Goal: Register for event/course

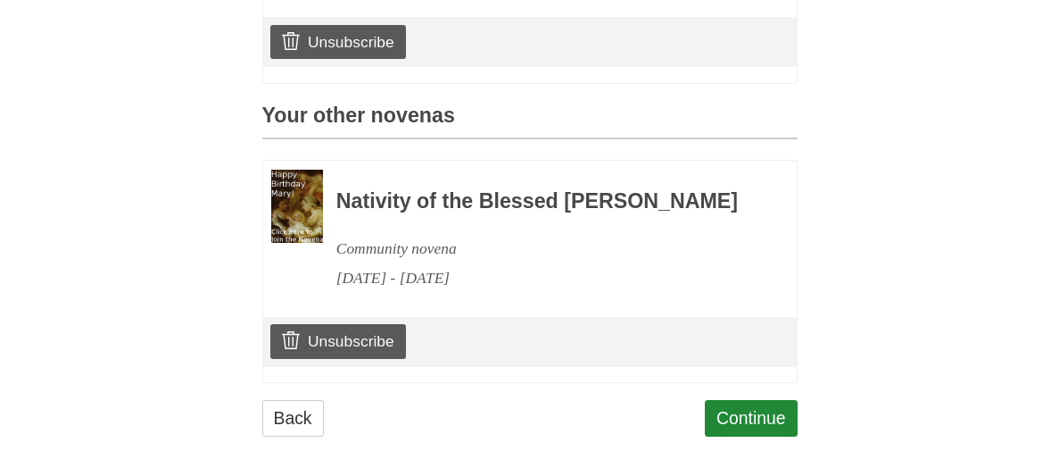
scroll to position [732, 0]
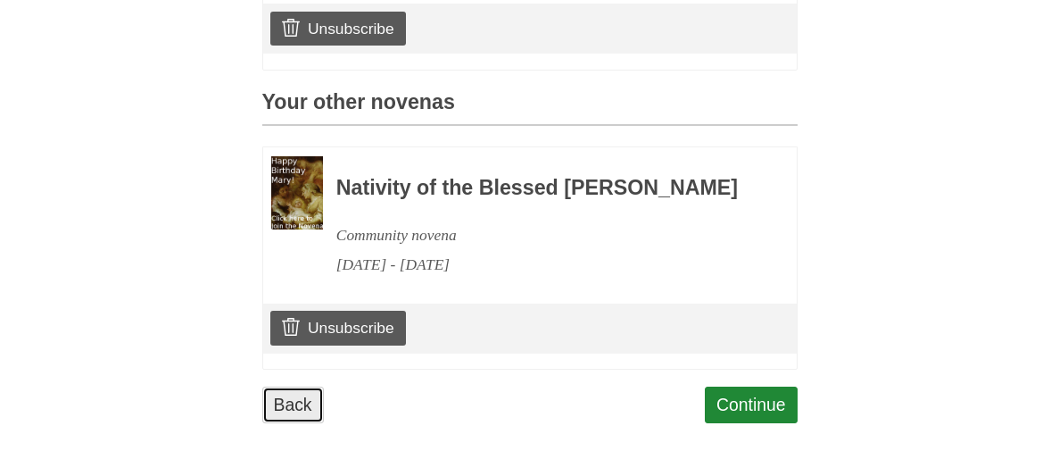
click at [300, 403] on link "Back" at bounding box center [293, 404] width 62 height 37
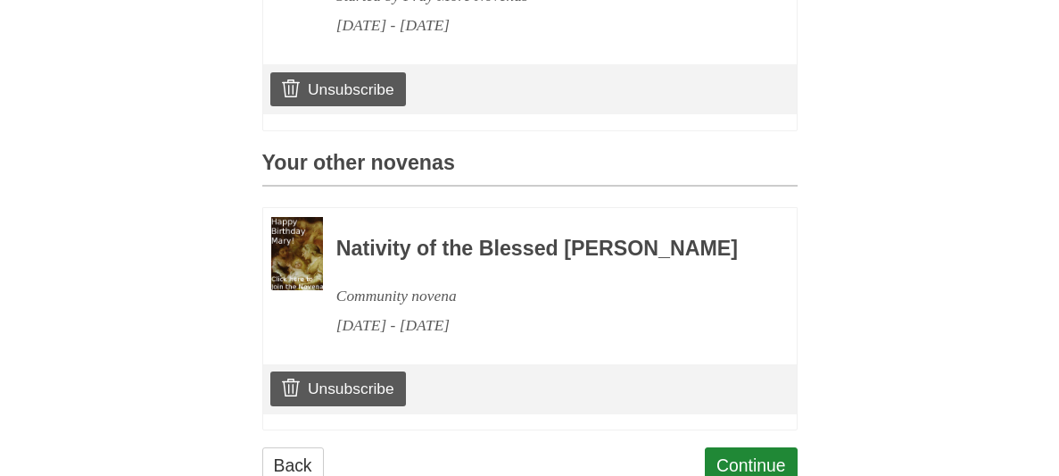
scroll to position [713, 0]
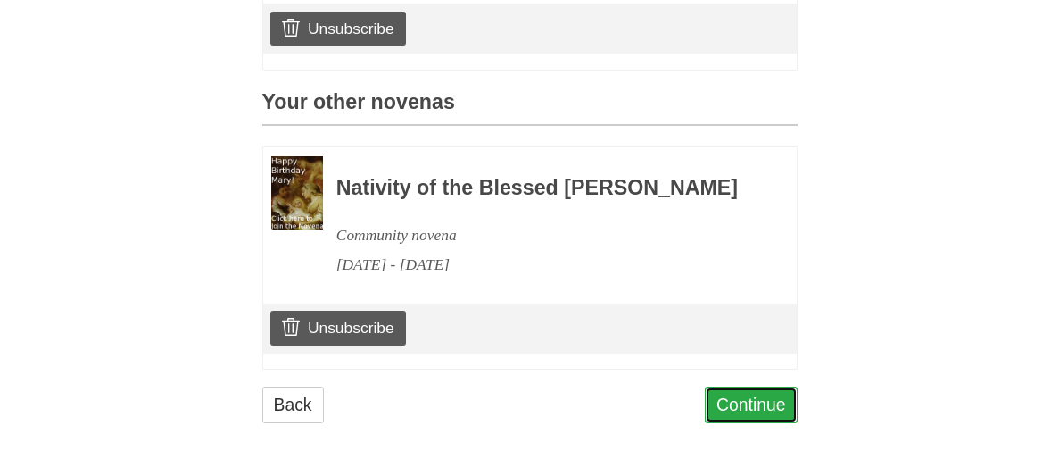
click at [781, 423] on link "Continue" at bounding box center [751, 404] width 93 height 37
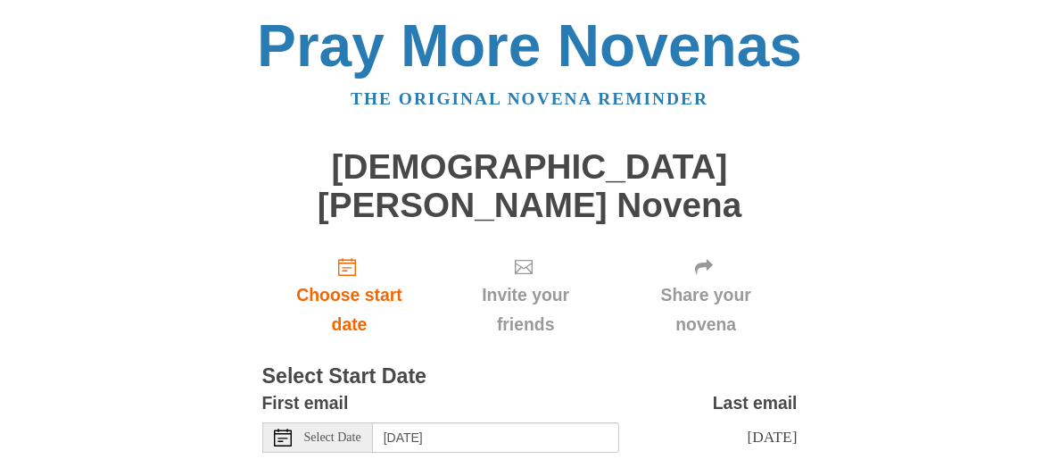
click at [187, 276] on div "Pray More Novenas The original novena reminder Saint John the Baptist Novena Ch…" at bounding box center [530, 285] width 866 height 571
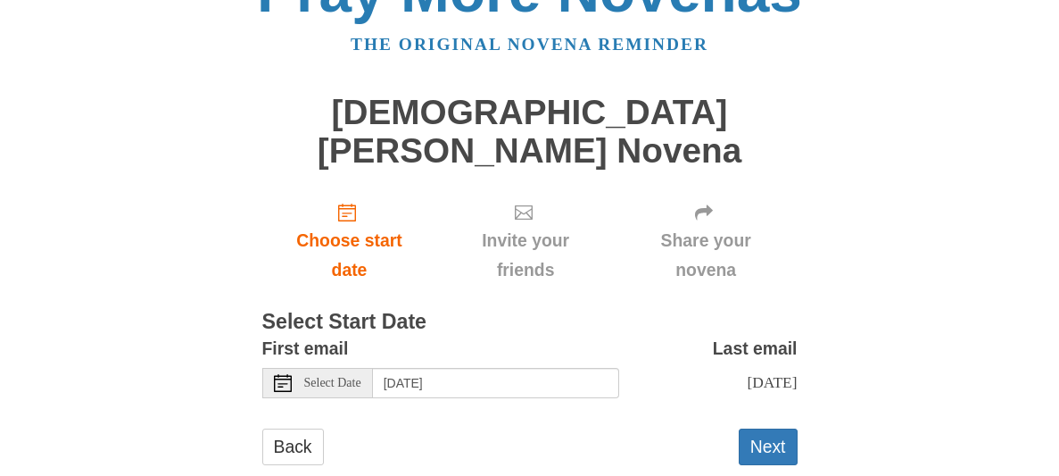
scroll to position [57, 0]
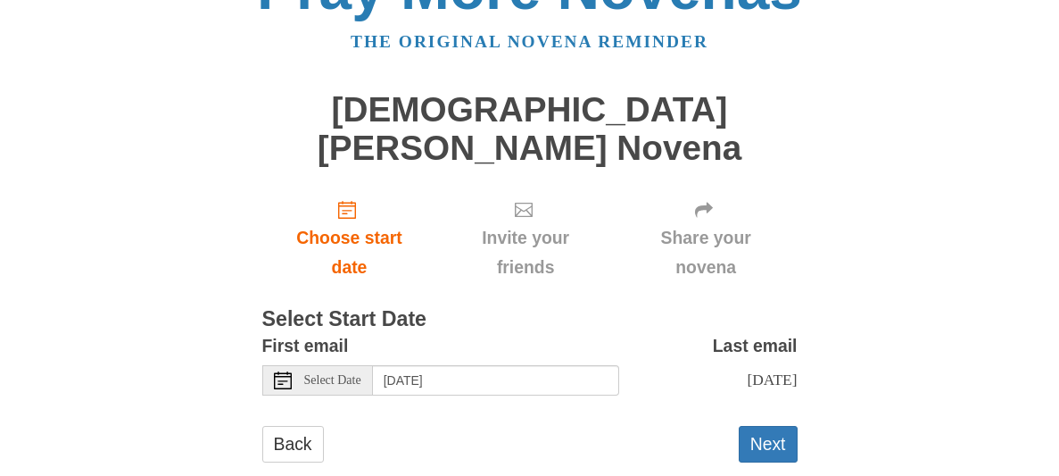
click at [424, 308] on h3 "Select Start Date" at bounding box center [529, 319] width 535 height 23
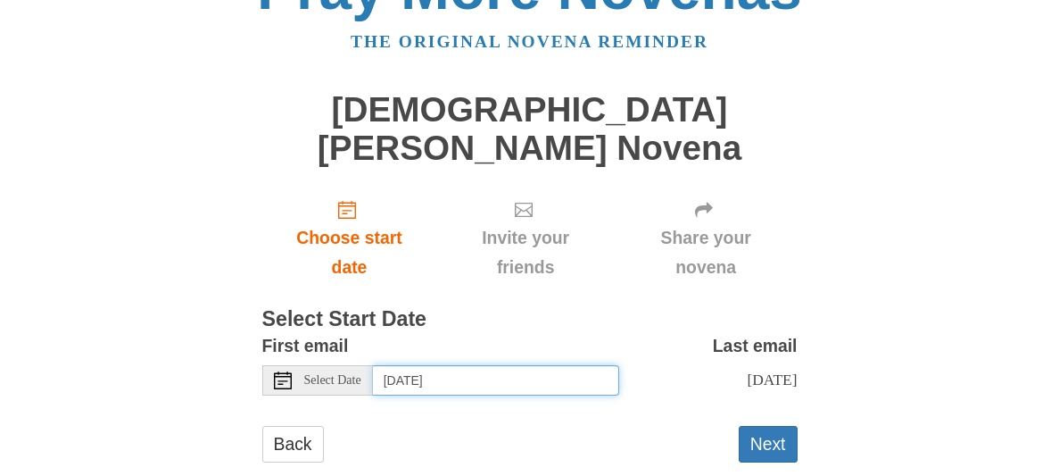
click at [517, 365] on input "Friday, August 29th" at bounding box center [496, 380] width 246 height 30
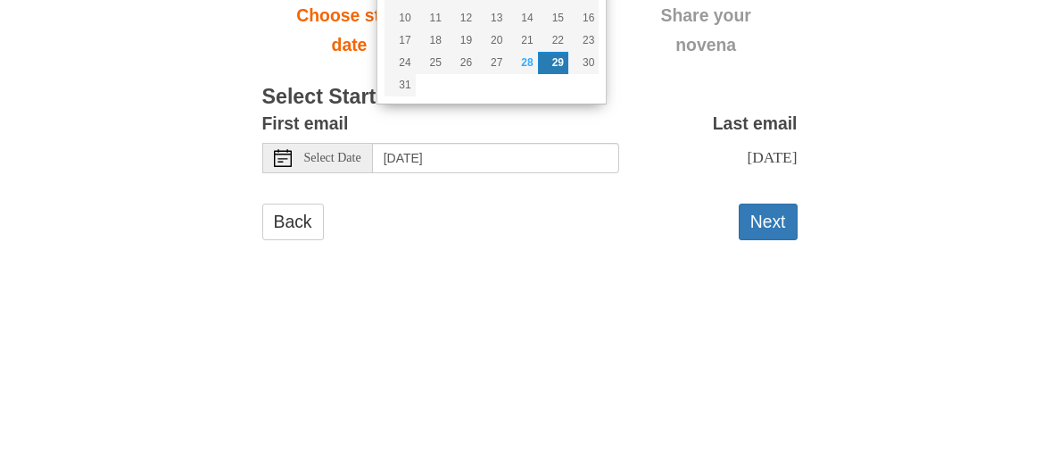
click at [82, 313] on body "Pray More Novenas The original novena reminder Saint John the Baptist Novena Ch…" at bounding box center [529, 228] width 1059 height 571
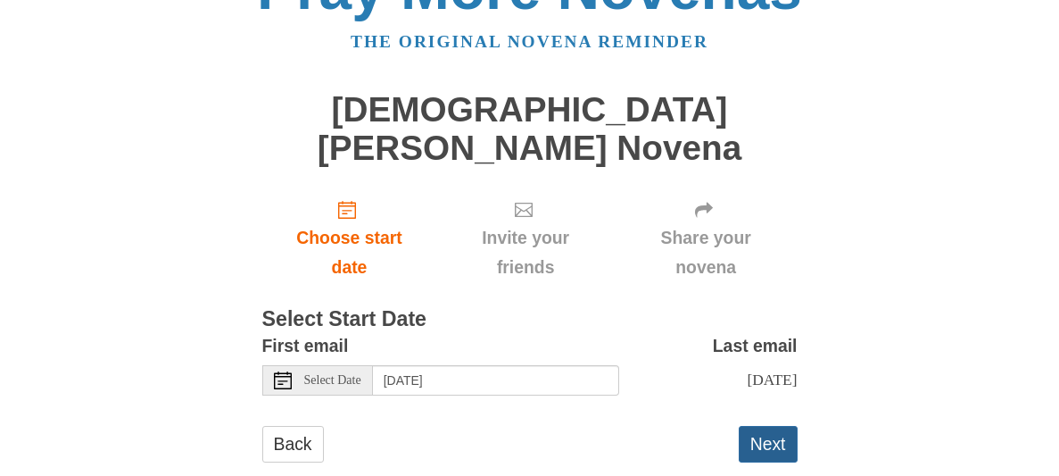
click at [767, 426] on button "Next" at bounding box center [768, 444] width 59 height 37
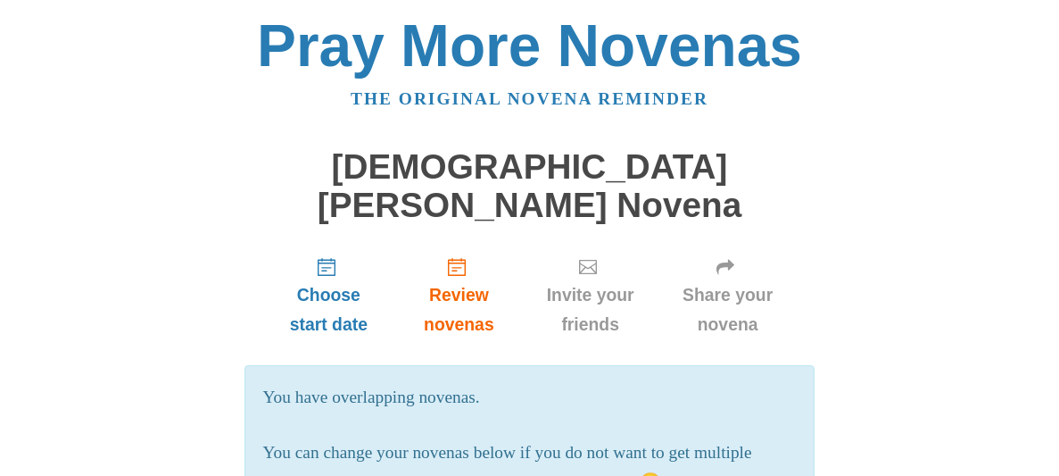
click at [767, 438] on p "You can change your novenas below if you do not want to get multiple novena ema…" at bounding box center [530, 467] width 534 height 59
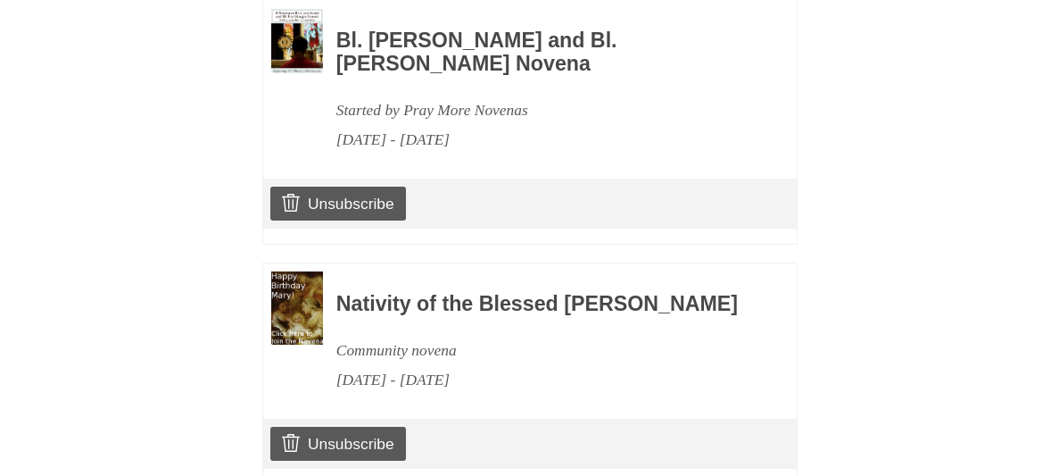
scroll to position [963, 0]
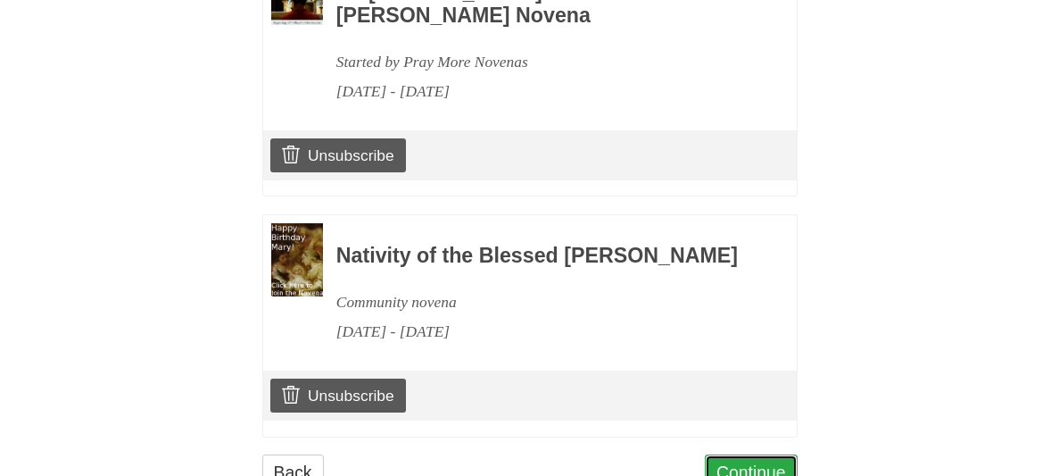
click at [758, 454] on link "Continue" at bounding box center [751, 472] width 93 height 37
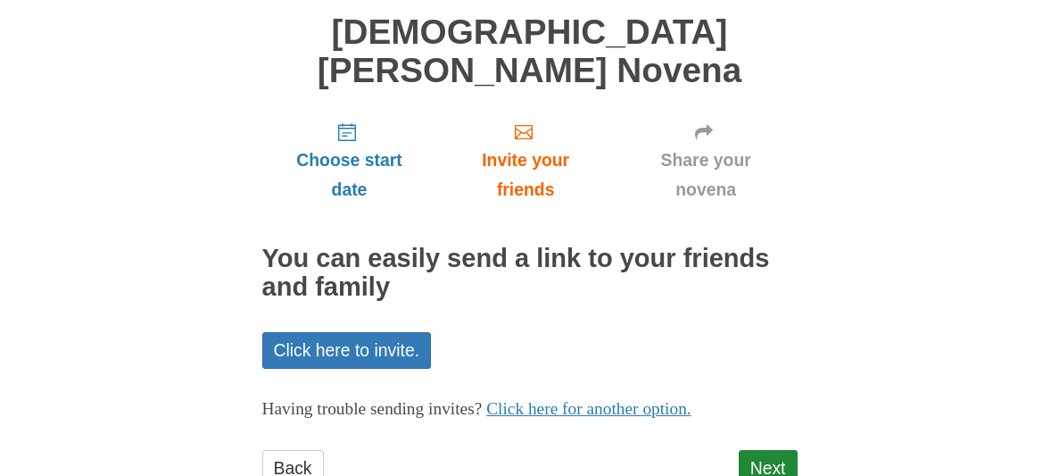
scroll to position [140, 0]
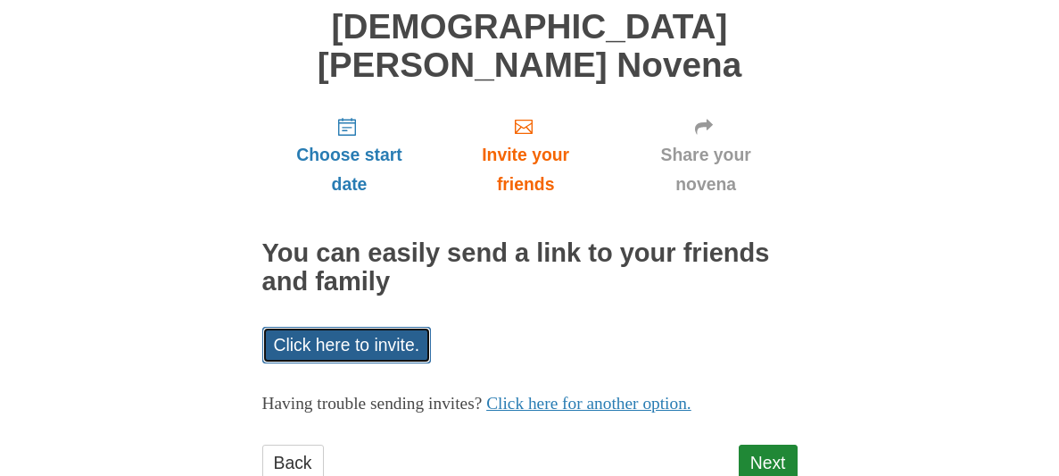
click at [291, 327] on link "Click here to invite." at bounding box center [347, 345] width 170 height 37
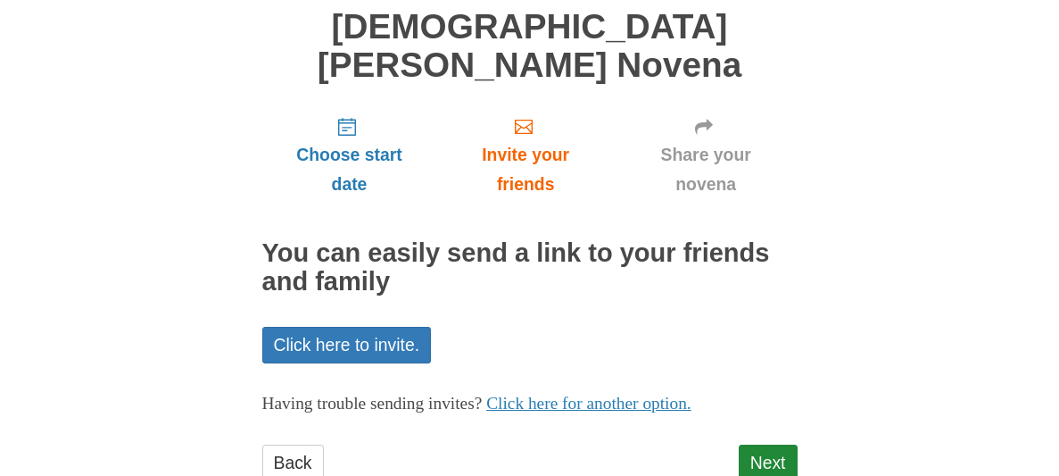
click at [614, 239] on h2 "You can easily send a link to your friends and family" at bounding box center [529, 267] width 535 height 57
click at [622, 394] on link "Click here for another option." at bounding box center [588, 403] width 205 height 19
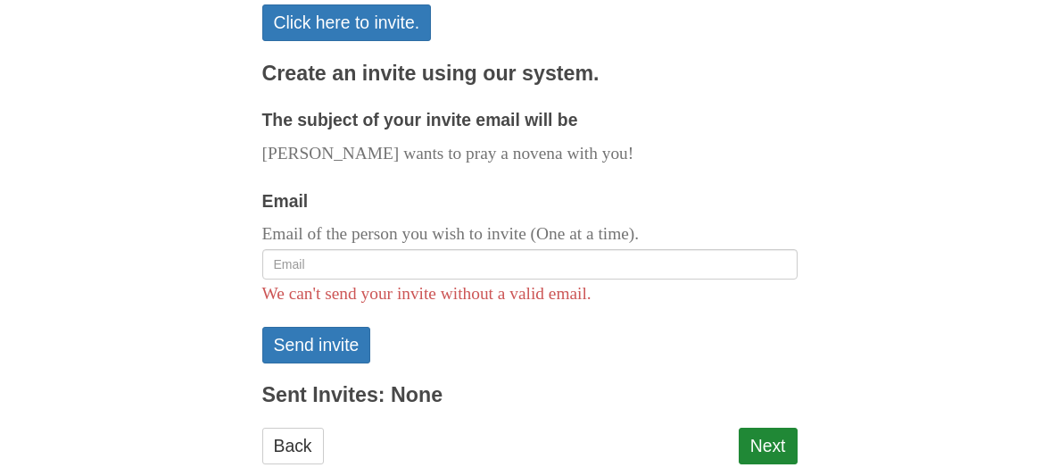
scroll to position [463, 0]
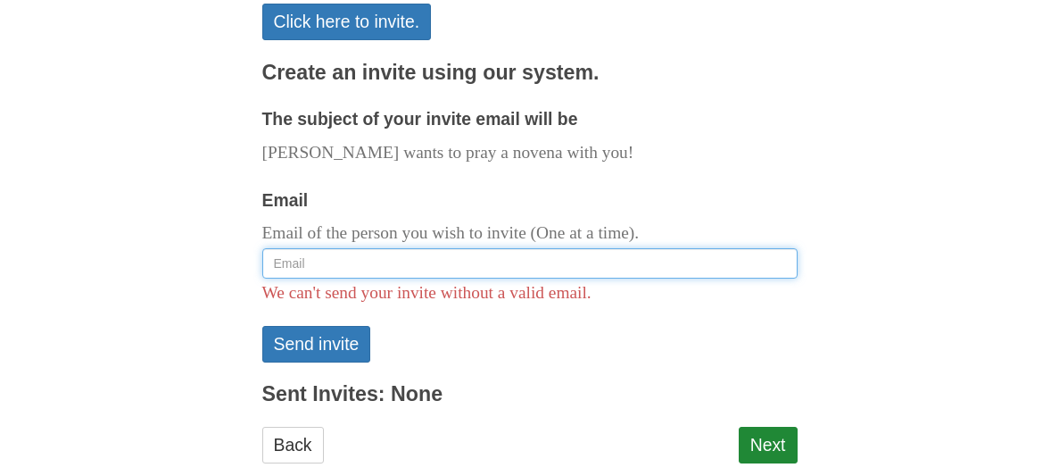
click at [292, 248] on input "Email" at bounding box center [529, 263] width 535 height 30
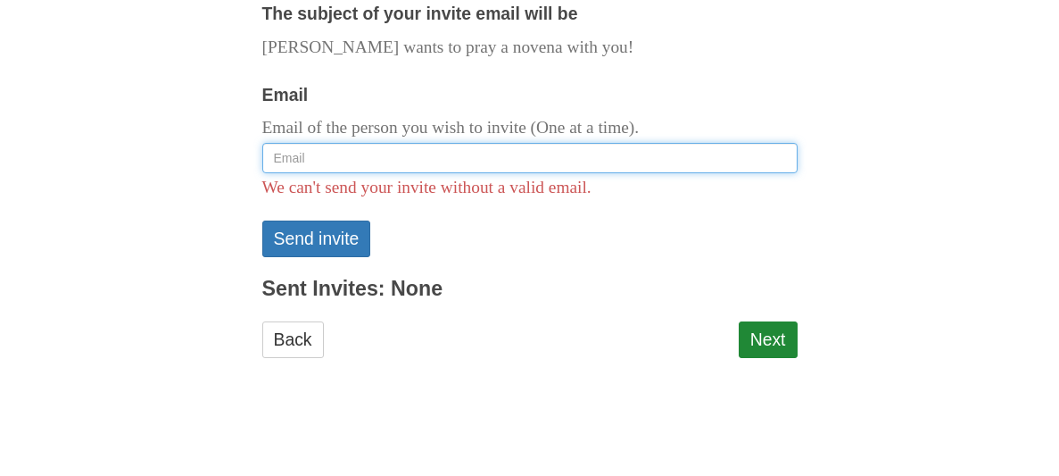
type input "d"
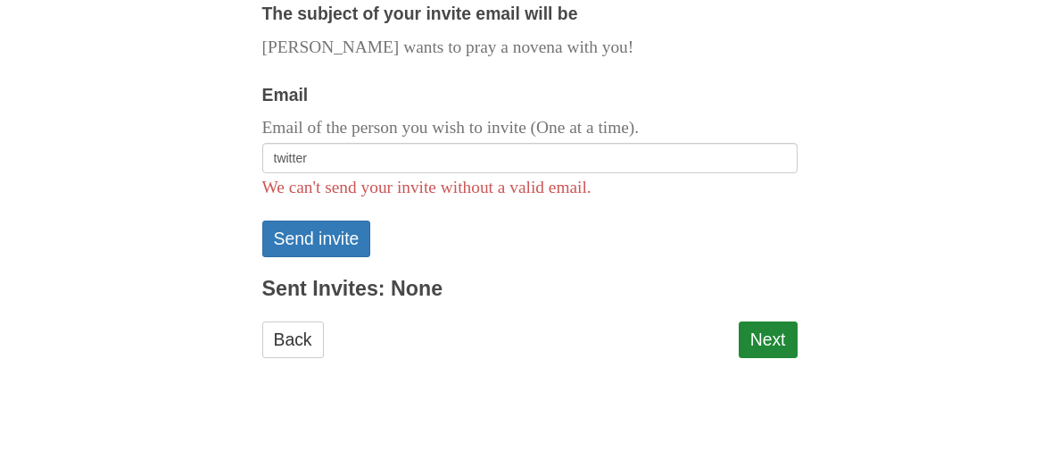
click at [38, 227] on body "Pray More Novenas The original novena reminder [DEMOGRAPHIC_DATA][PERSON_NAME] …" at bounding box center [529, 26] width 1059 height 978
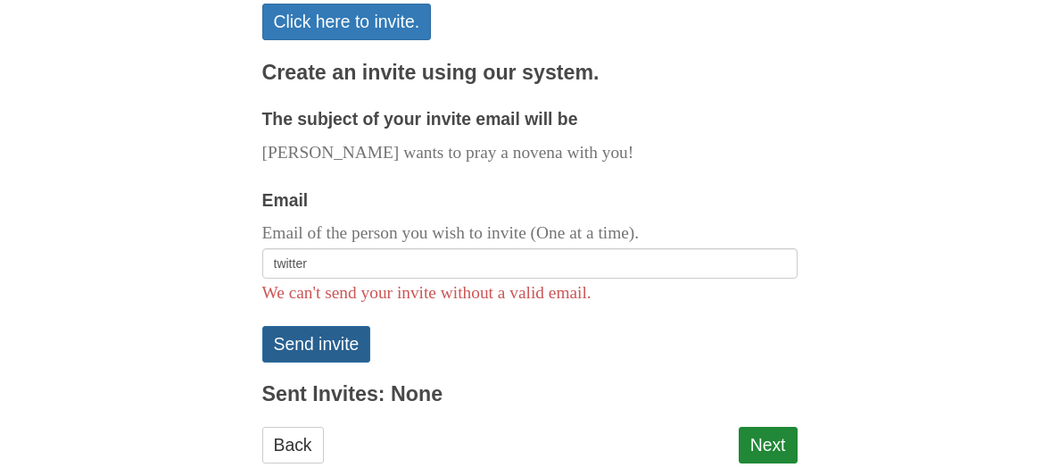
click at [290, 326] on button "Send invite" at bounding box center [316, 344] width 109 height 37
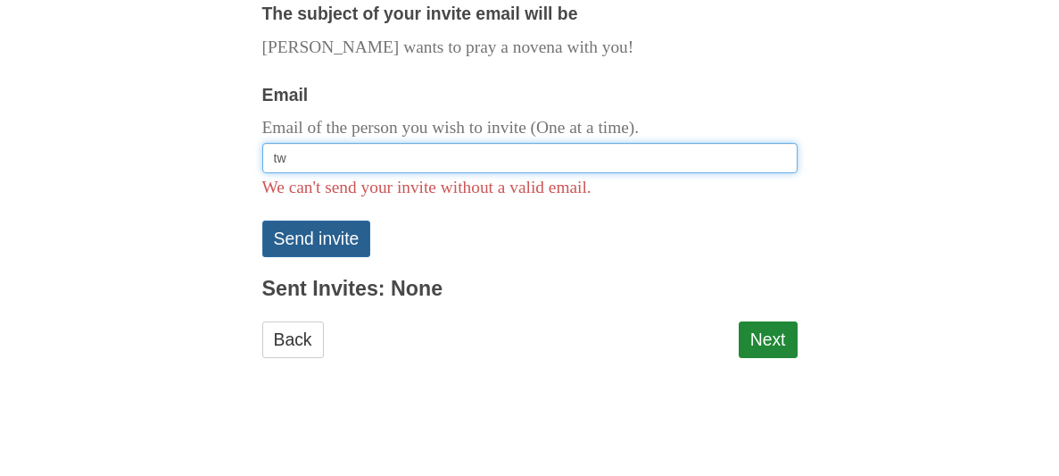
type input "t"
type input "d"
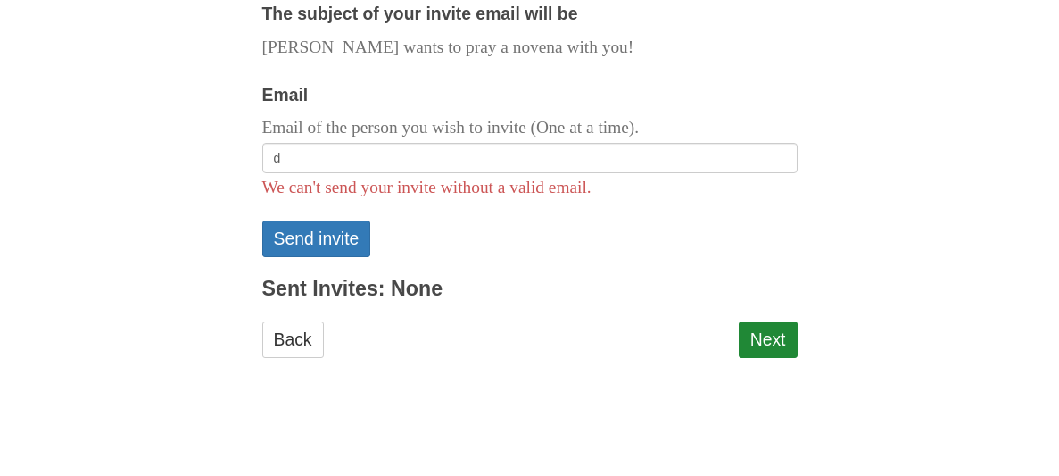
click at [145, 313] on div "Pray More Novenas The original novena reminder [DEMOGRAPHIC_DATA][PERSON_NAME] …" at bounding box center [530, 26] width 866 height 978
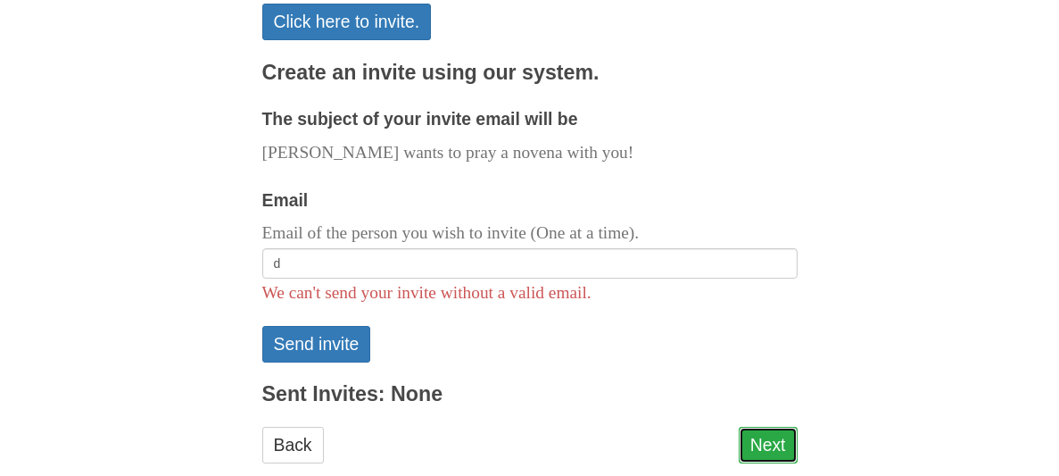
click at [743, 427] on link "Next" at bounding box center [768, 445] width 59 height 37
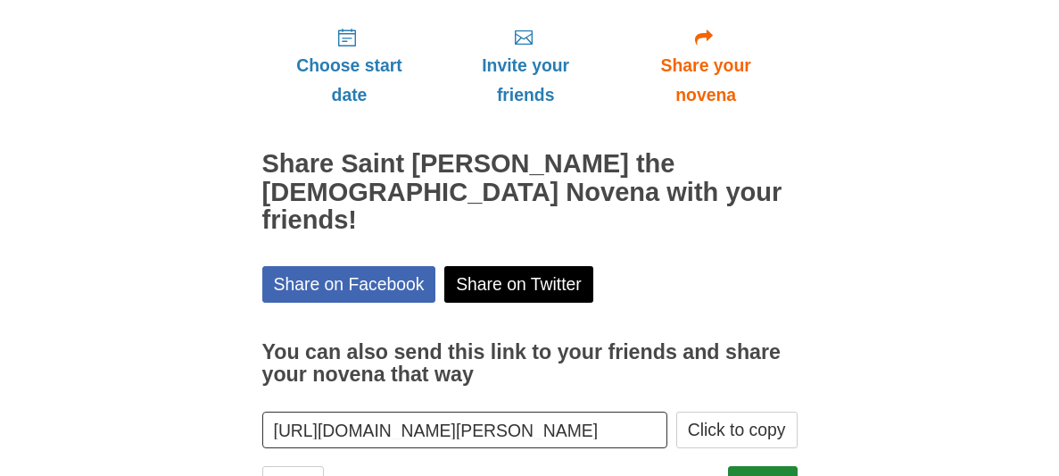
scroll to position [240, 0]
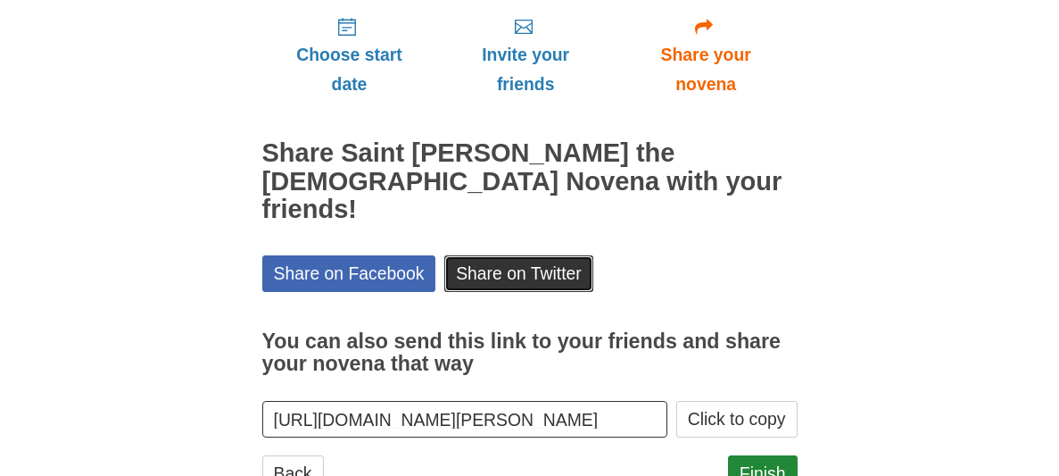
click at [476, 255] on link "Share on Twitter" at bounding box center [518, 273] width 149 height 37
